Goal: Go to known website: Access a specific website the user already knows

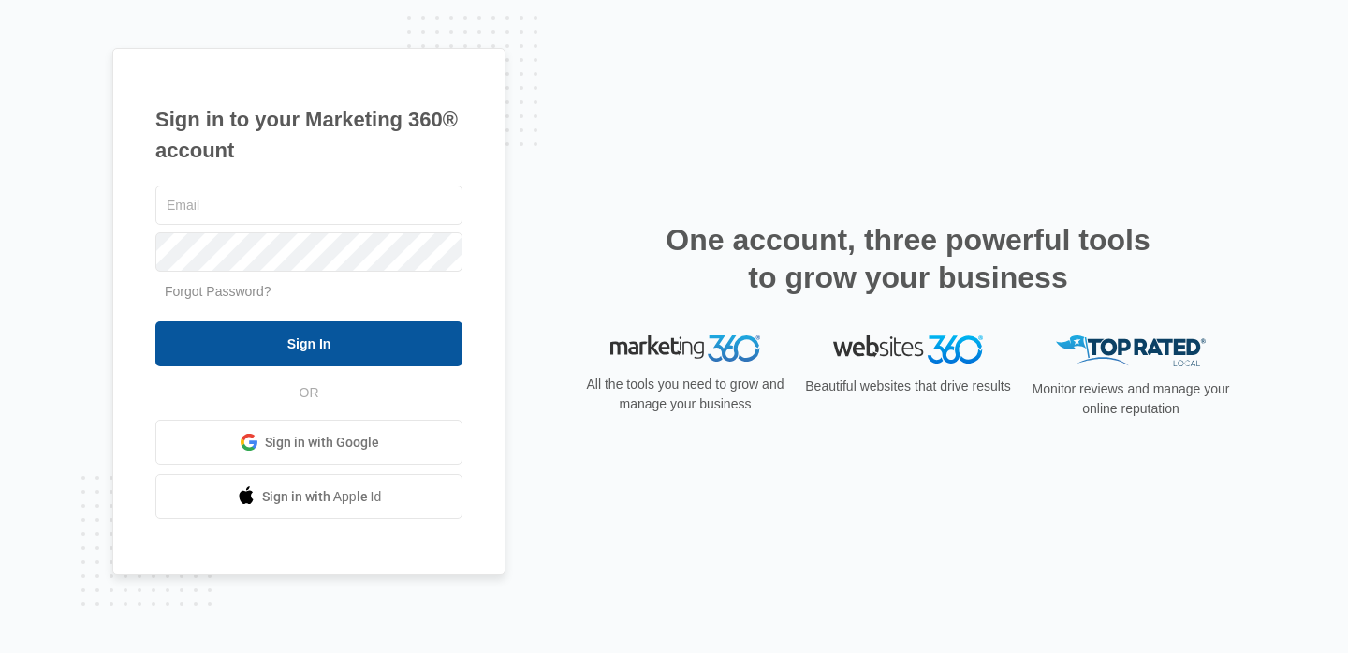
type input "[PERSON_NAME][EMAIL_ADDRESS][DOMAIN_NAME]"
click at [316, 339] on input "Sign In" at bounding box center [308, 343] width 307 height 45
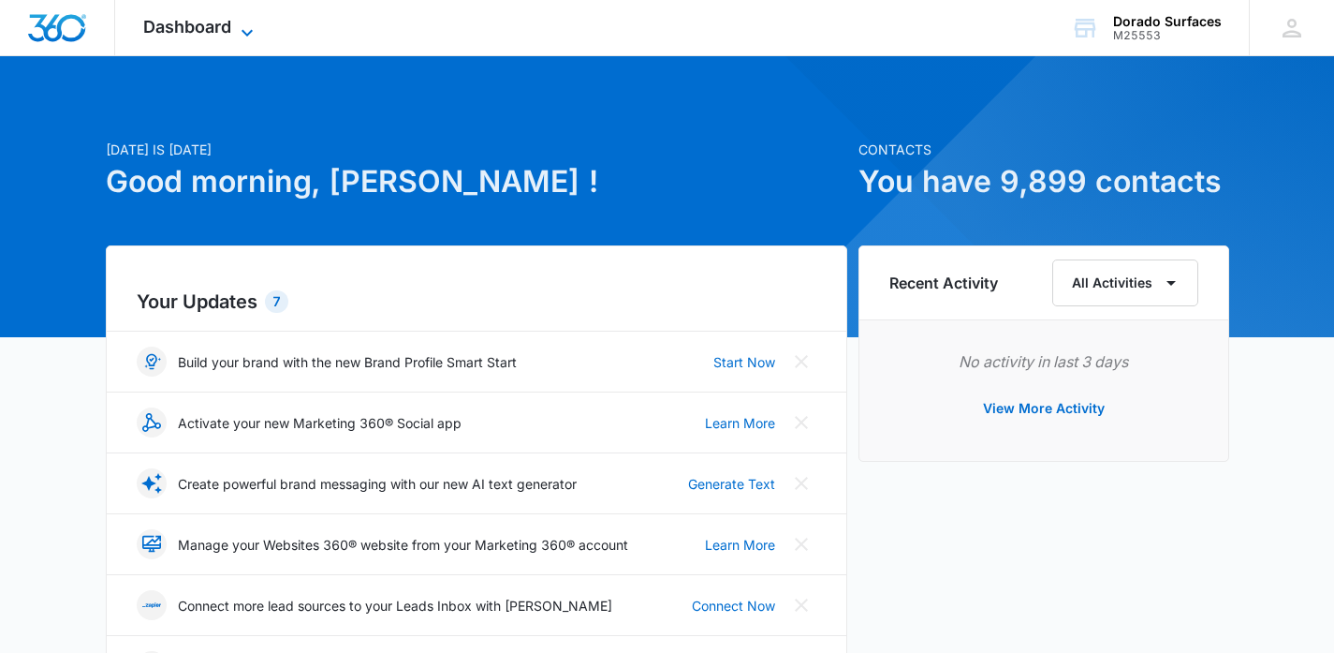
click at [255, 23] on icon at bounding box center [247, 33] width 22 height 22
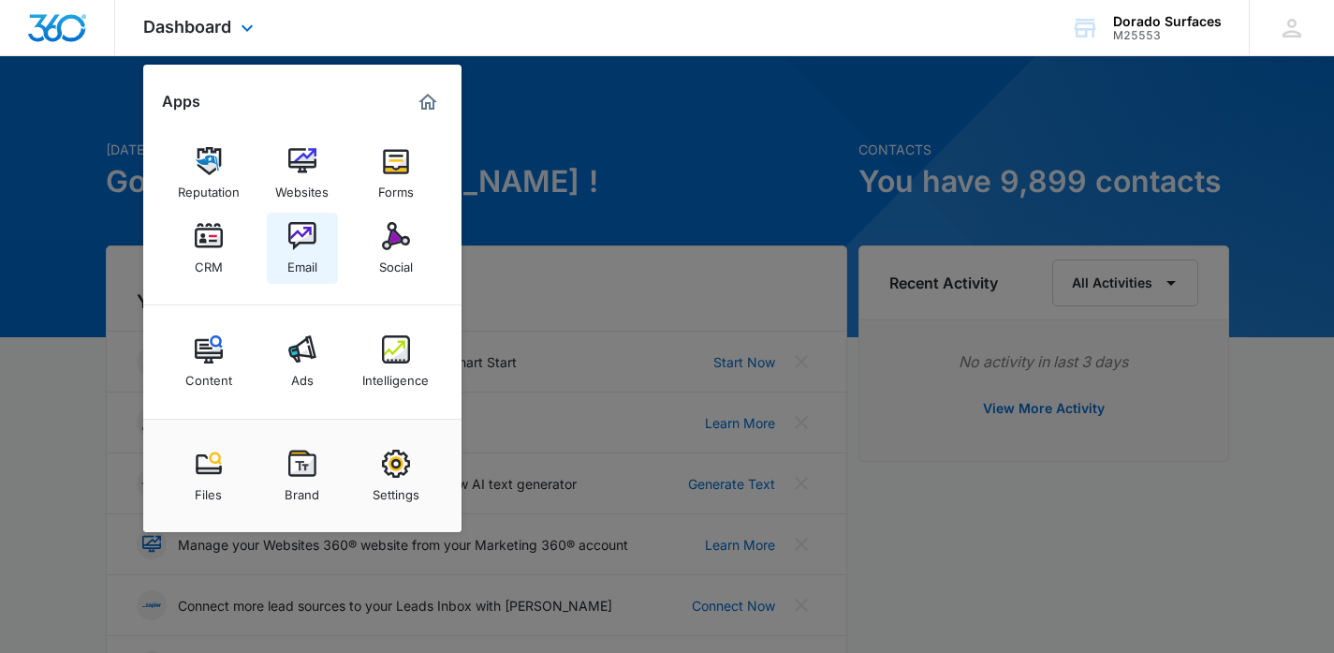
click at [312, 249] on img at bounding box center [302, 236] width 28 height 28
